Goal: Information Seeking & Learning: Learn about a topic

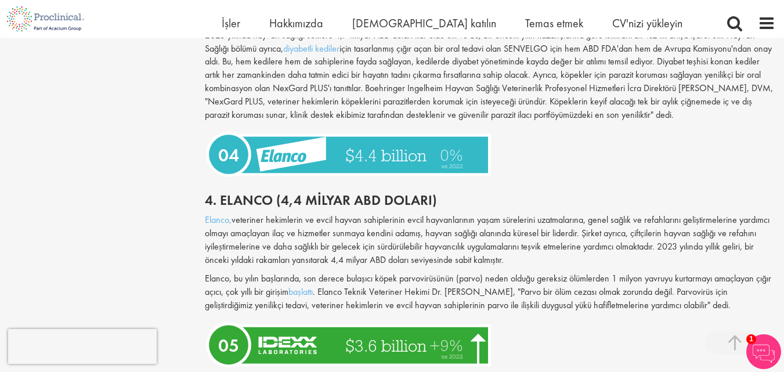
scroll to position [1509, 0]
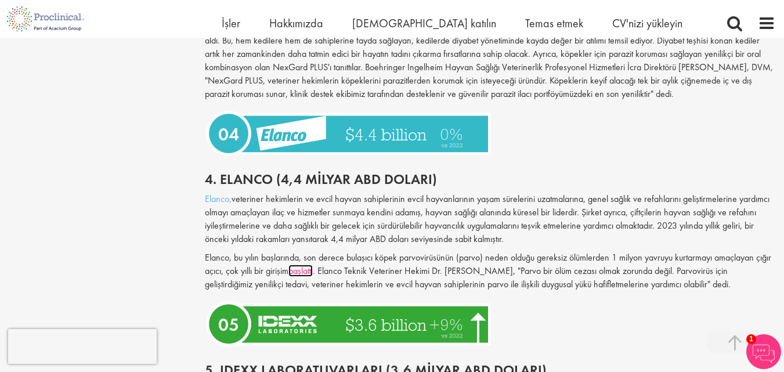
click at [313, 265] on font "başlattı" at bounding box center [300, 271] width 24 height 12
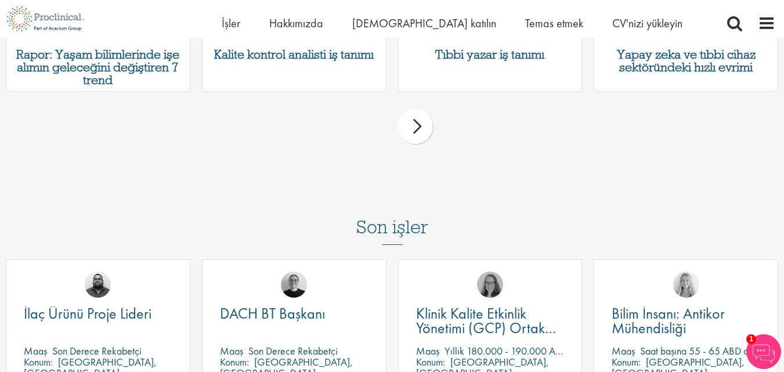
scroll to position [3651, 0]
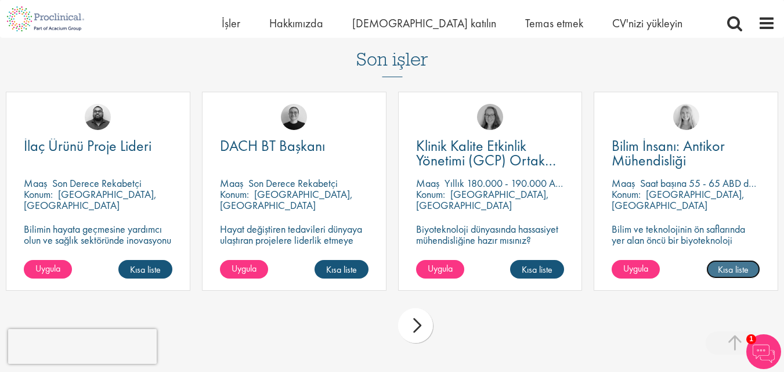
click at [738, 269] on font "Kısa liste" at bounding box center [733, 269] width 31 height 12
click at [728, 272] on font "Kısa listeye alındı" at bounding box center [718, 269] width 61 height 12
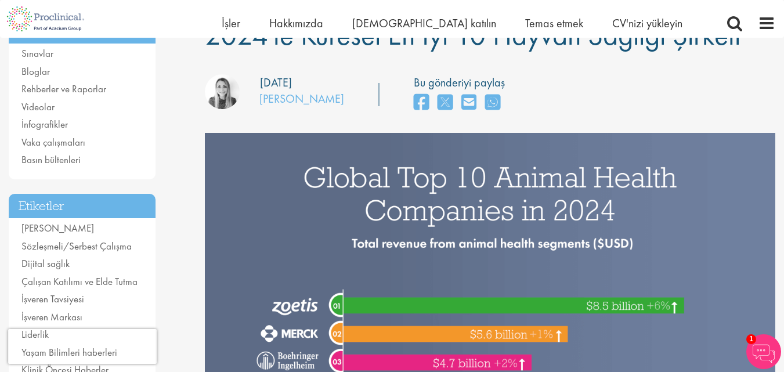
scroll to position [0, 0]
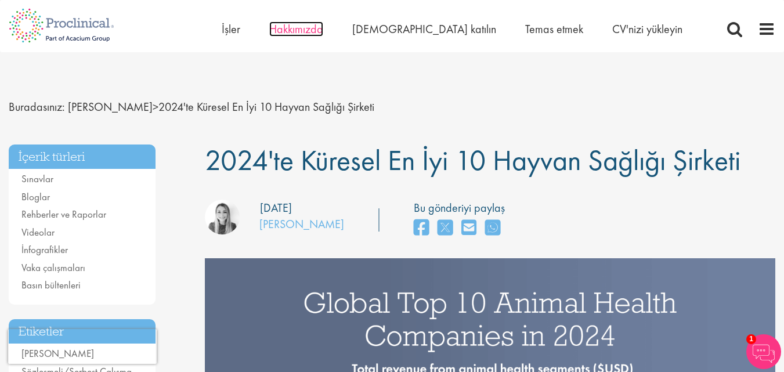
click at [323, 28] on font "Hakkımızda" at bounding box center [296, 28] width 54 height 15
